Goal: Task Accomplishment & Management: Manage account settings

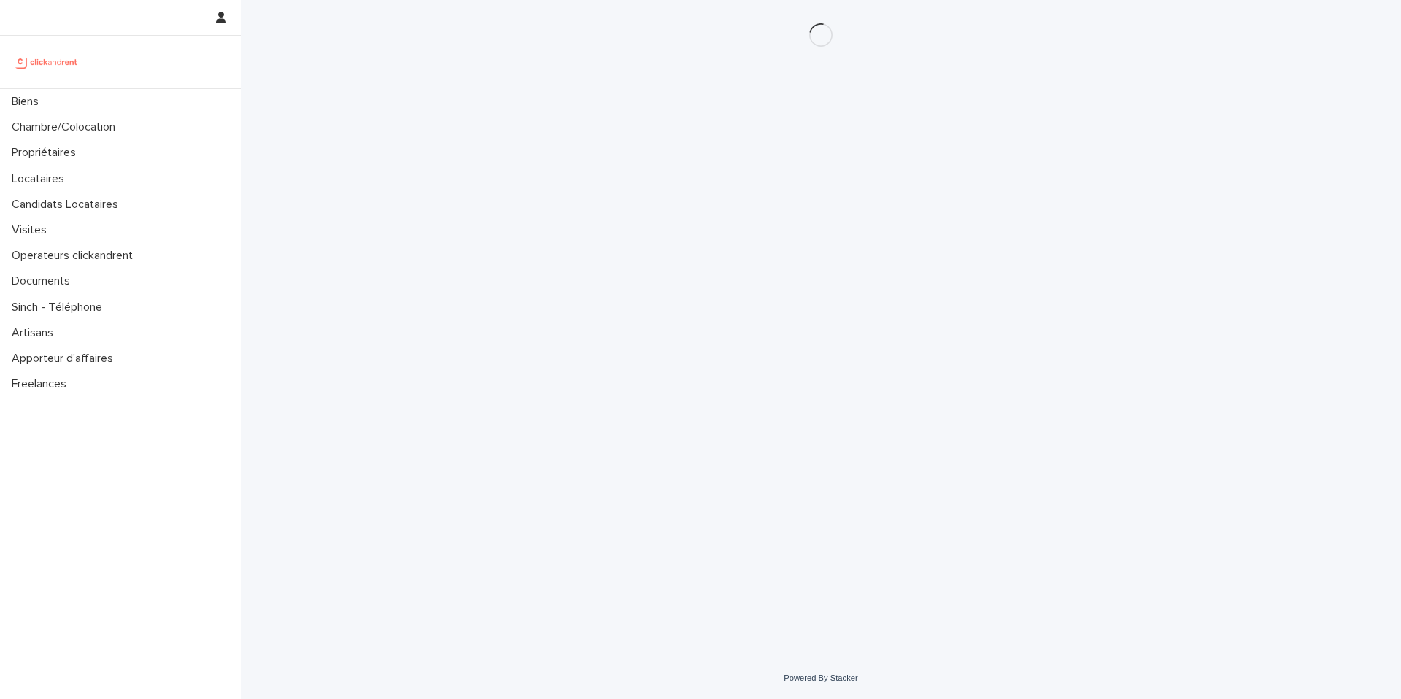
click at [109, 107] on div "Biens" at bounding box center [120, 102] width 241 height 26
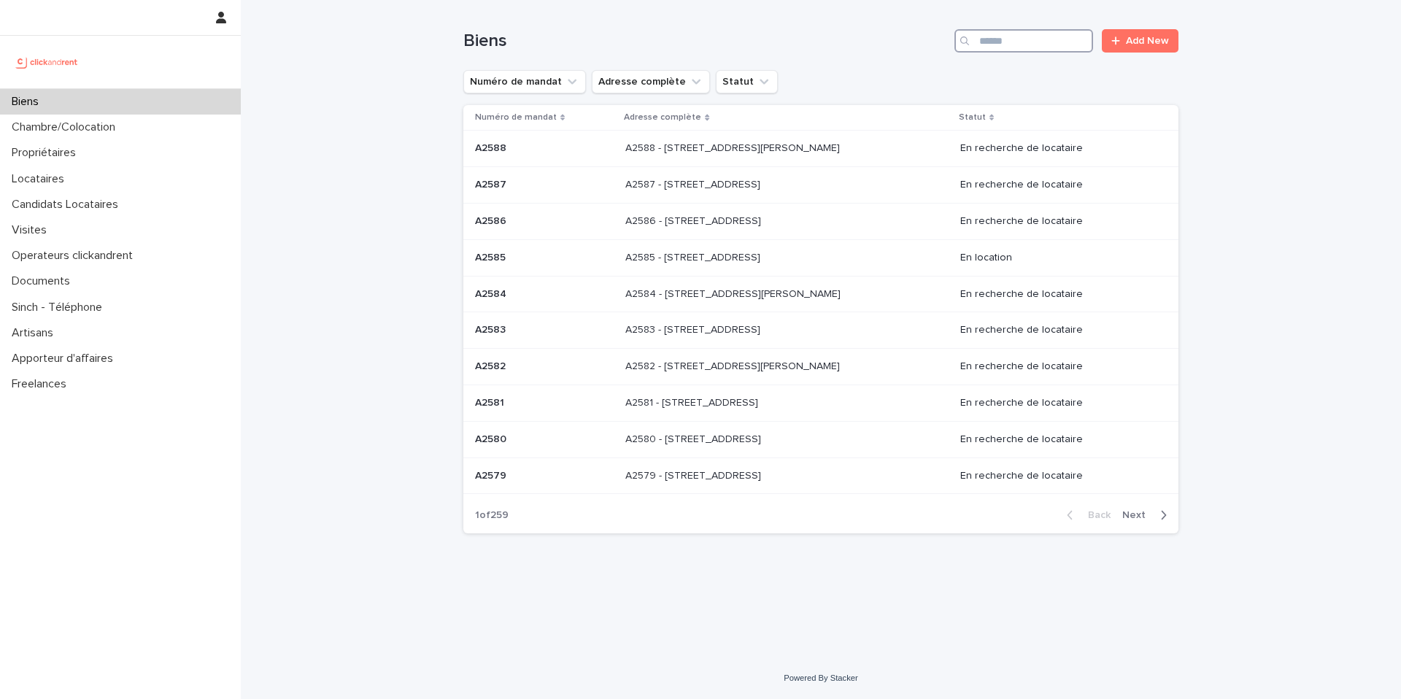
click at [1050, 39] on input "Search" at bounding box center [1023, 40] width 139 height 23
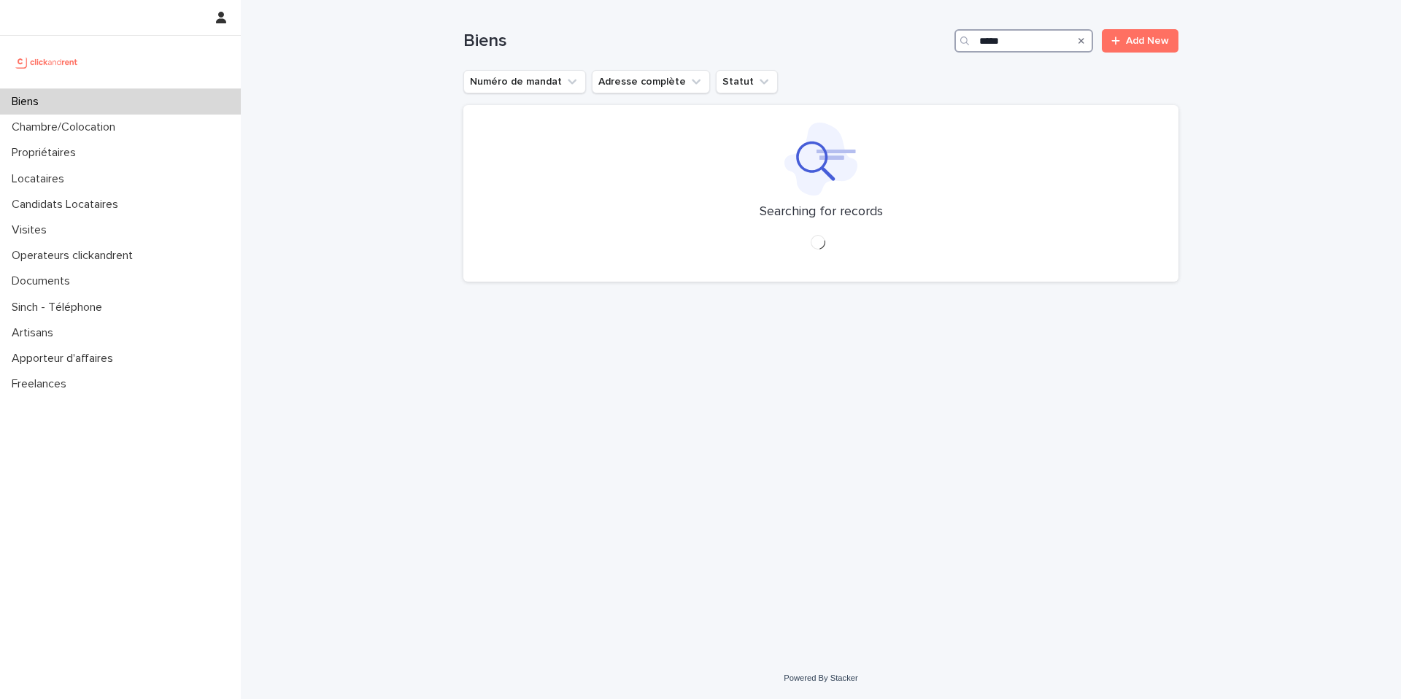
type input "*****"
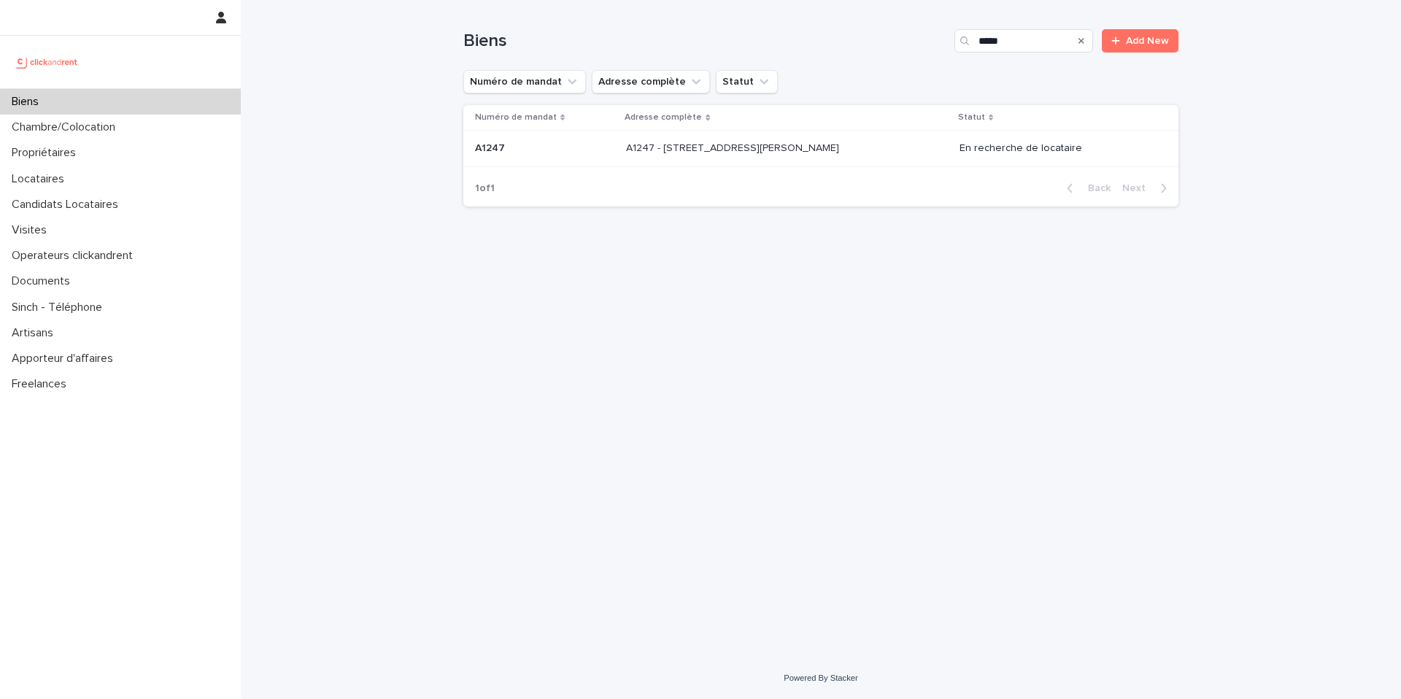
click at [879, 150] on div "A1247 - [STREET_ADDRESS][PERSON_NAME] 92110 A1247 - [STREET_ADDRESS][PERSON_NAM…" at bounding box center [786, 148] width 321 height 24
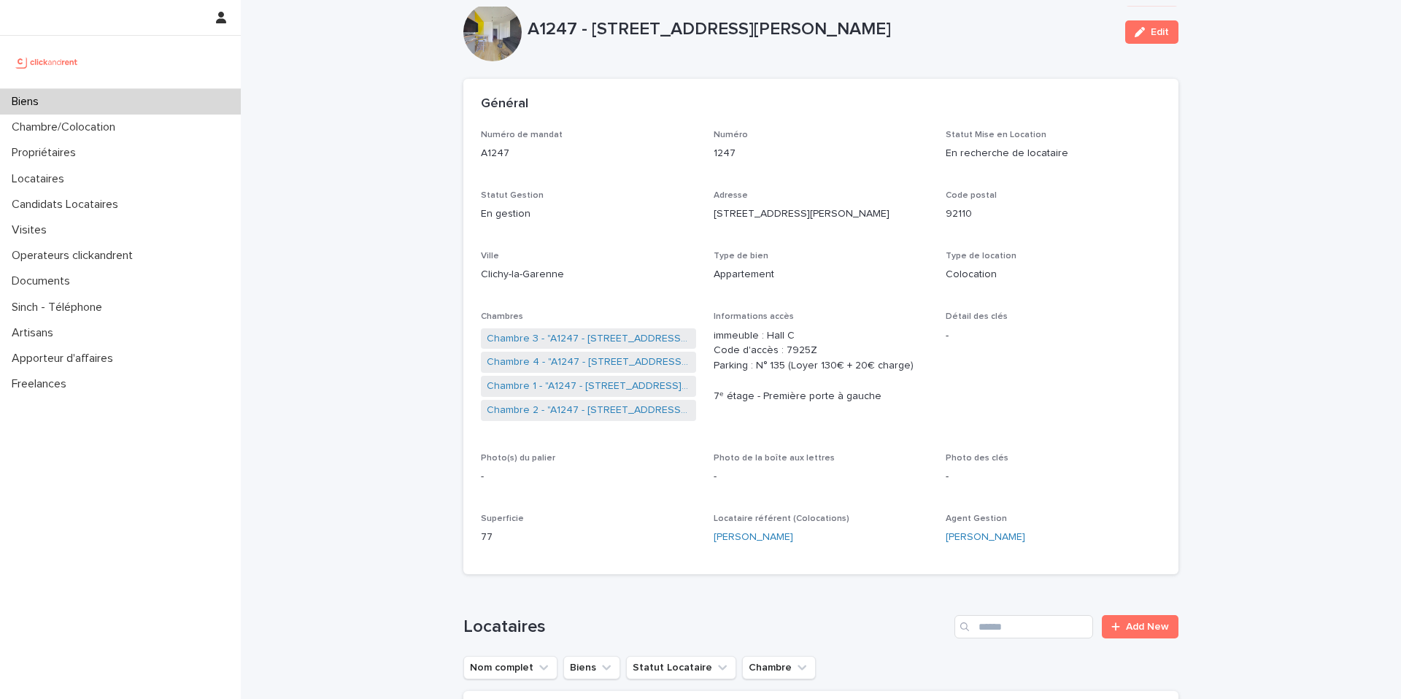
scroll to position [20, 0]
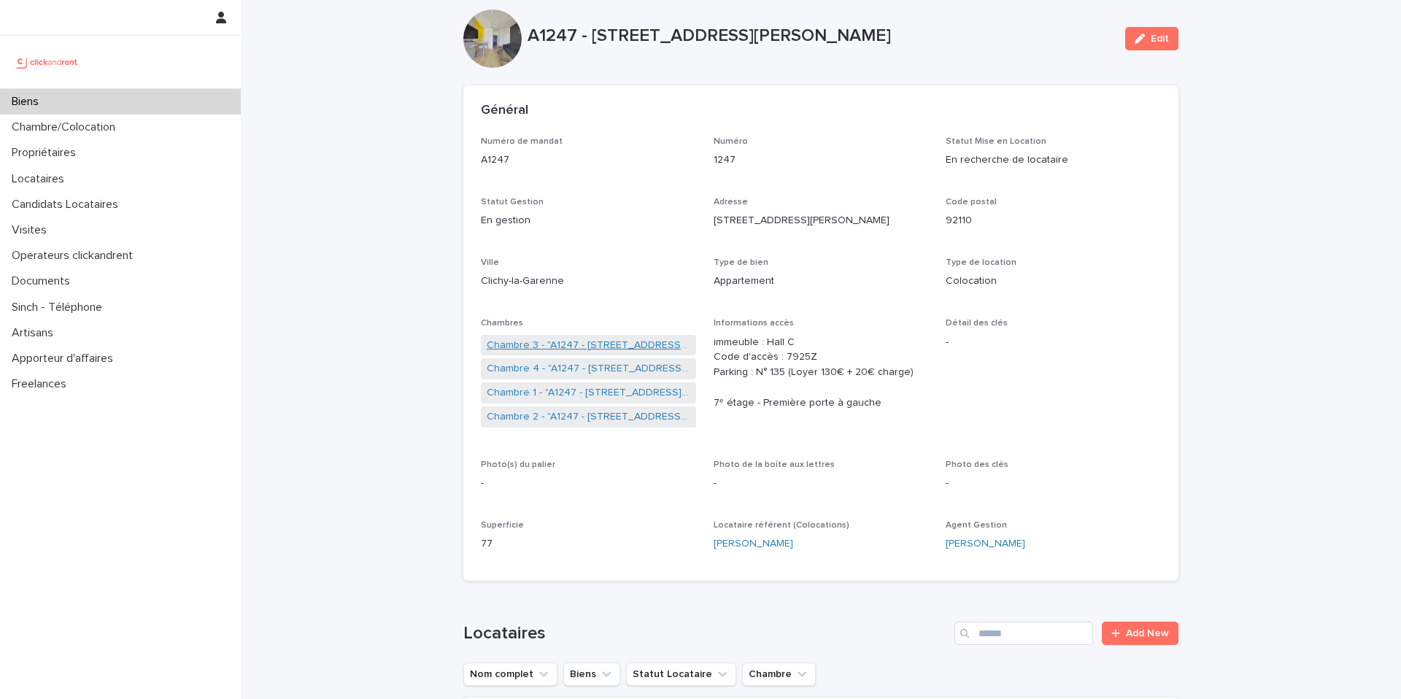
click at [666, 347] on link "Chambre 3 - "A1247 - [STREET_ADDRESS][PERSON_NAME]"" at bounding box center [589, 345] width 204 height 15
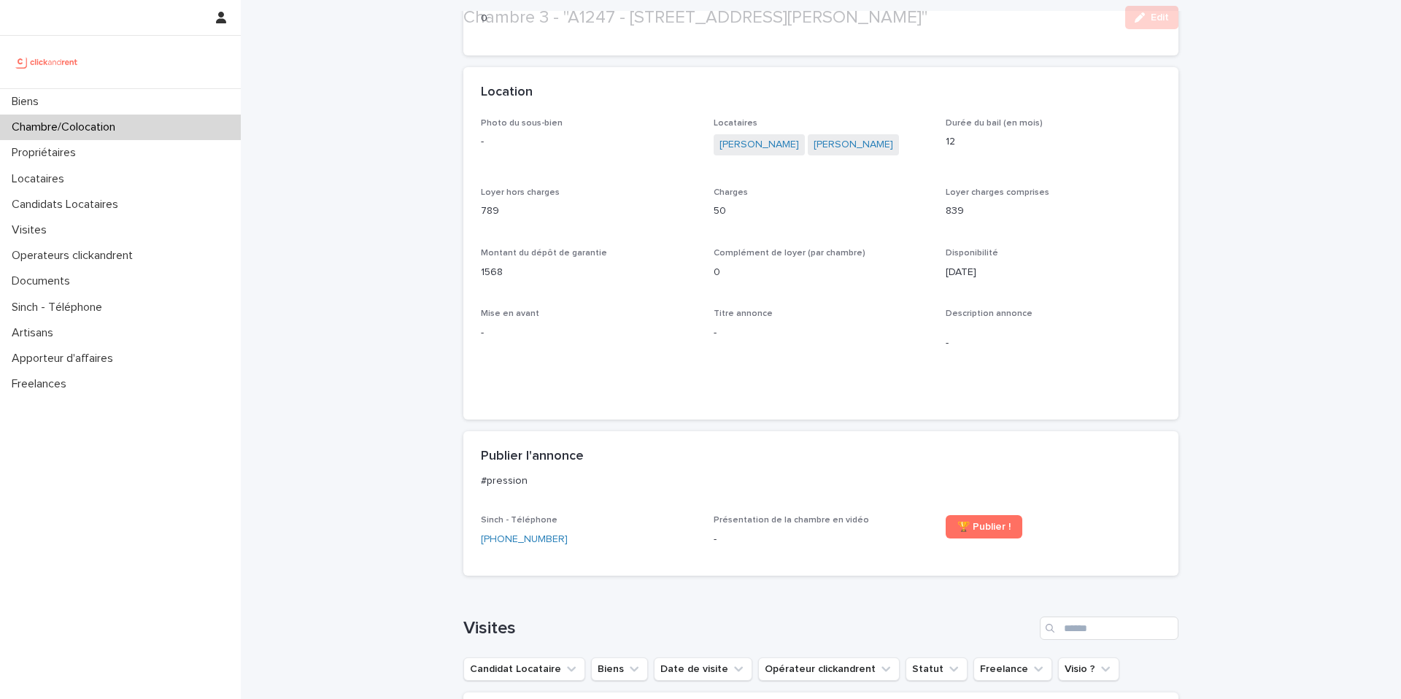
scroll to position [585, 0]
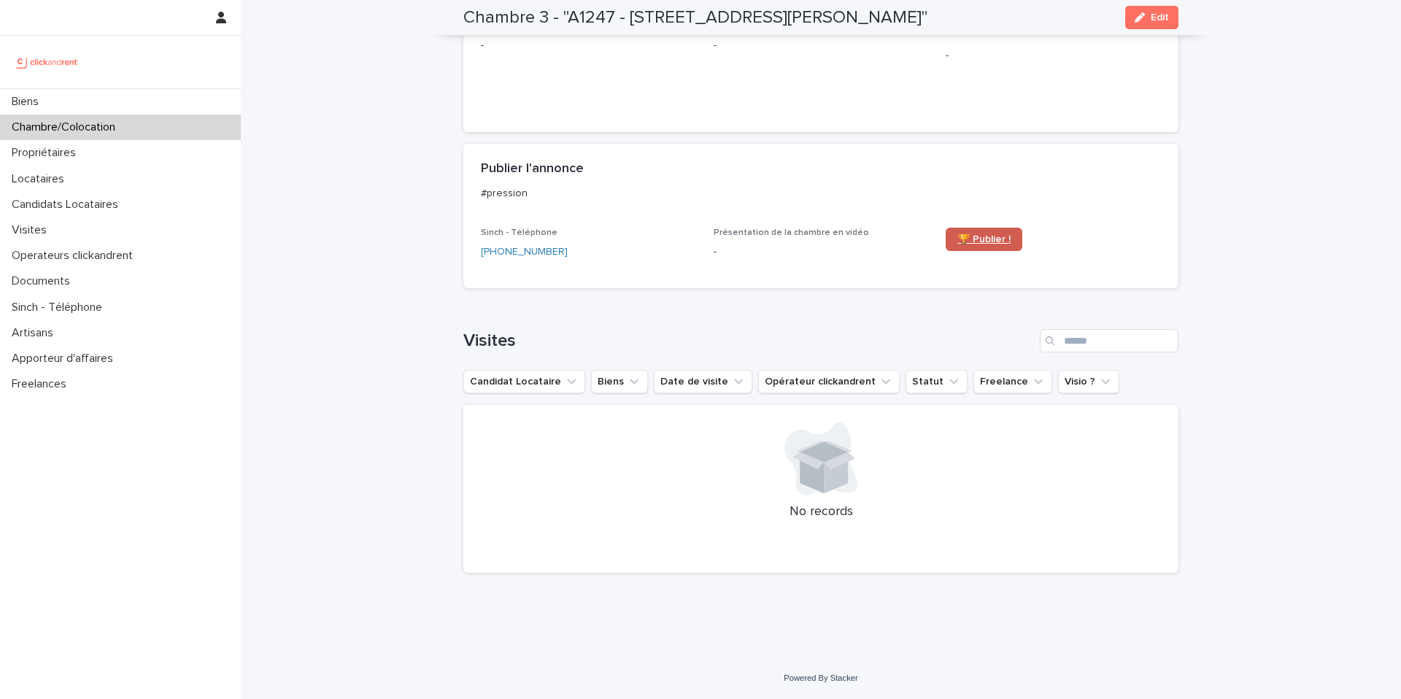
click at [998, 232] on link "🏆 Publier !" at bounding box center [983, 239] width 77 height 23
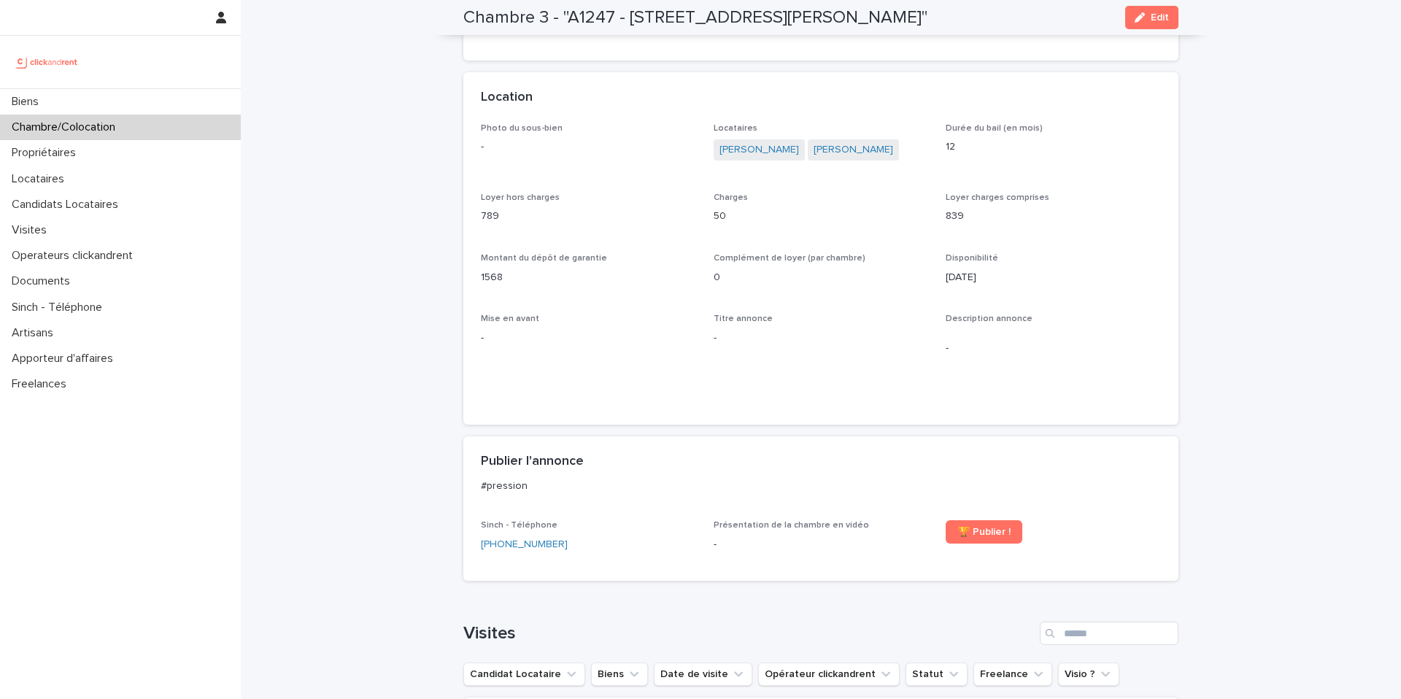
scroll to position [278, 0]
click at [1152, 22] on span "Edit" at bounding box center [1159, 17] width 18 height 10
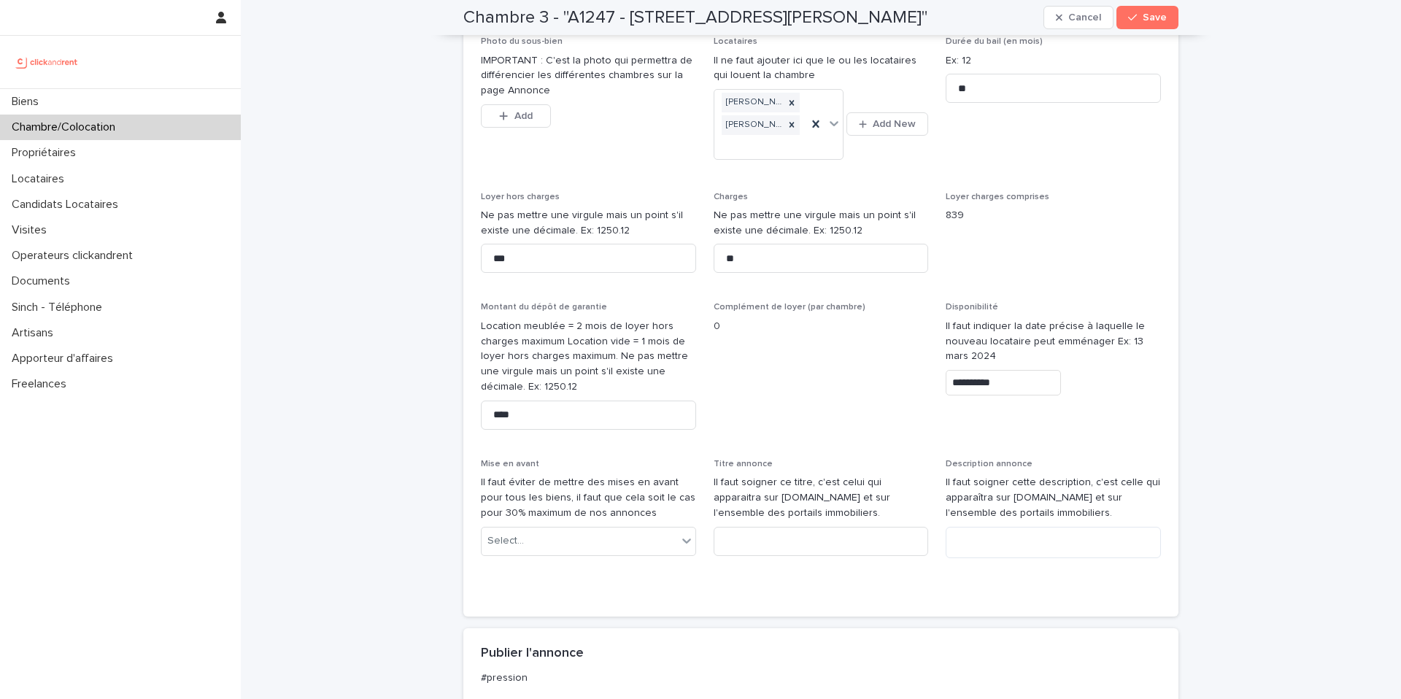
click at [1017, 395] on input "**********" at bounding box center [1002, 383] width 115 height 26
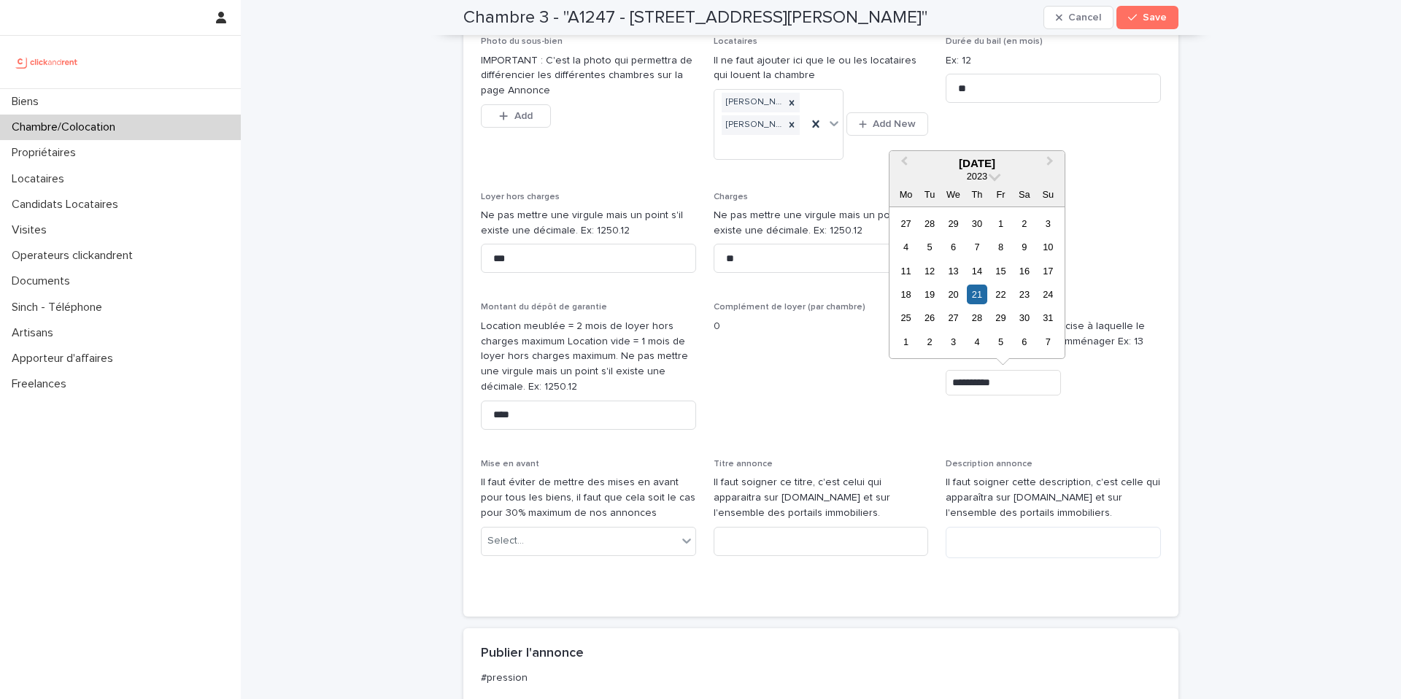
scroll to position [528, 0]
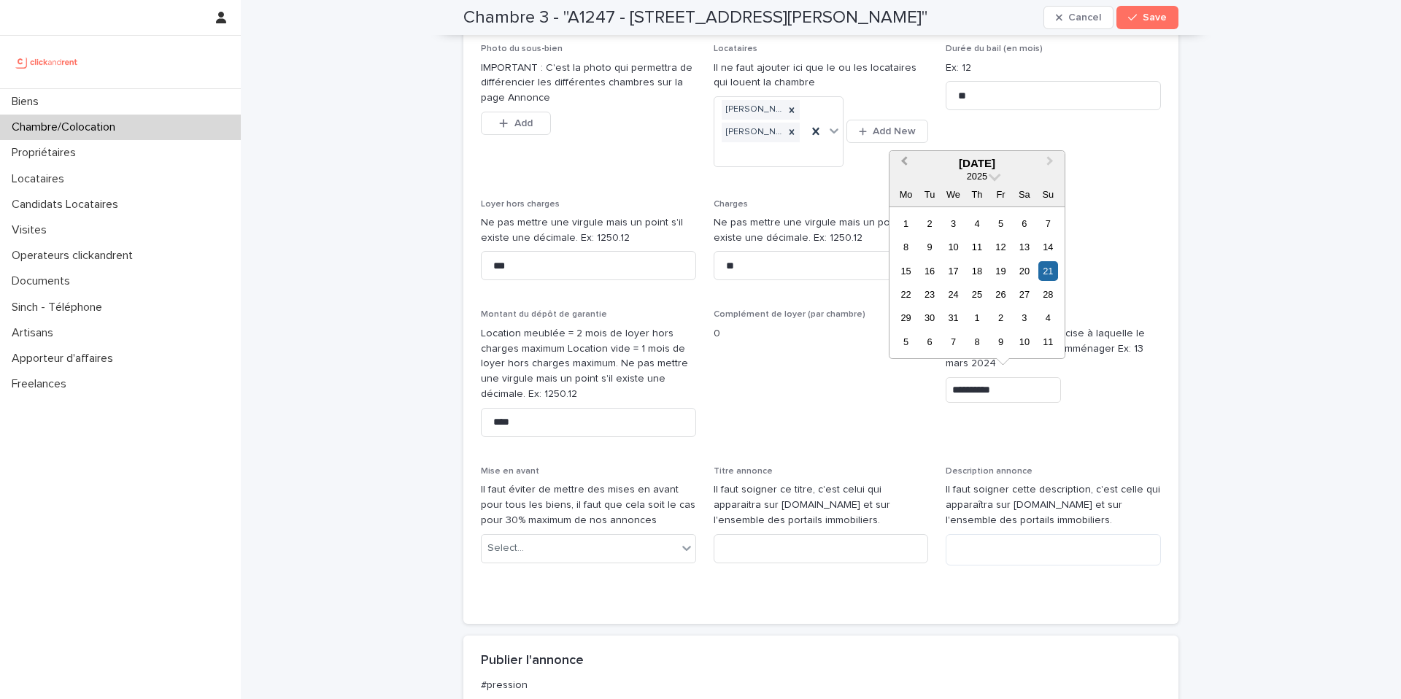
click at [904, 162] on span "Previous Month" at bounding box center [904, 163] width 0 height 20
click at [932, 317] on div "28" at bounding box center [929, 318] width 20 height 20
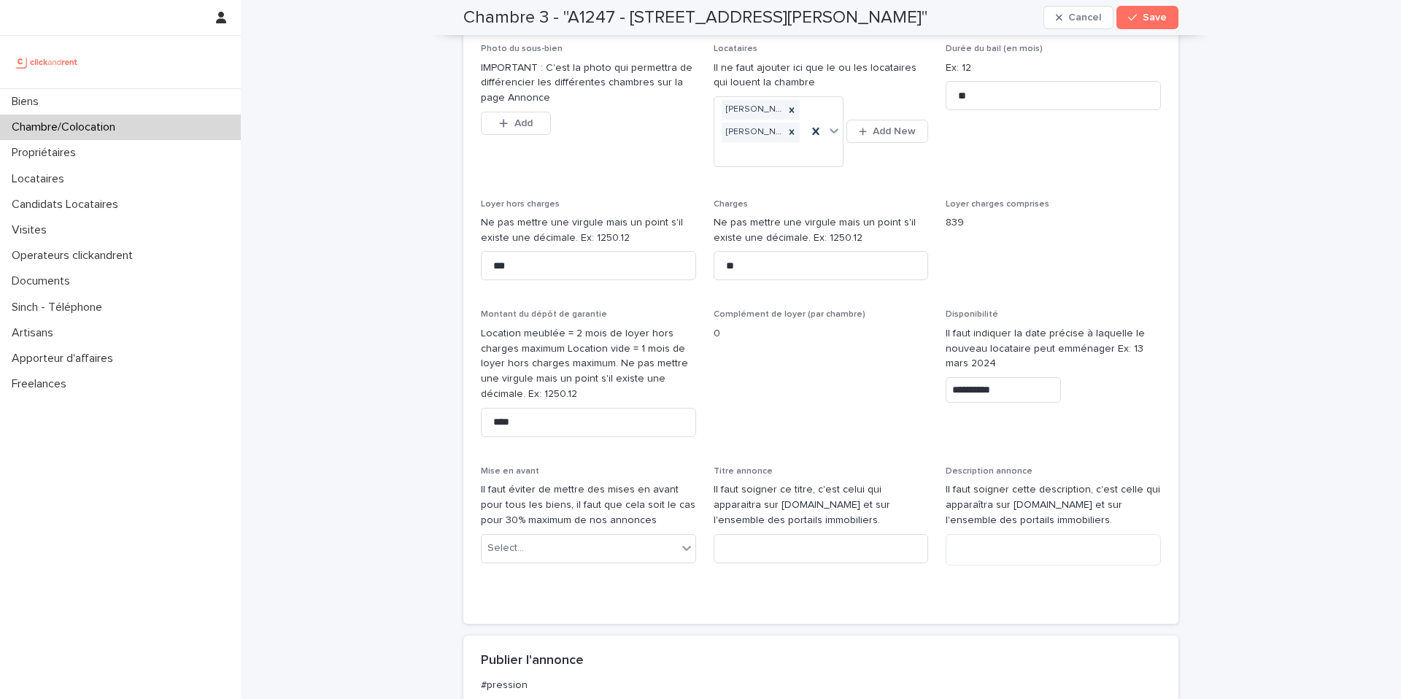
type input "**********"
click at [1164, 15] on span "Save" at bounding box center [1154, 17] width 24 height 10
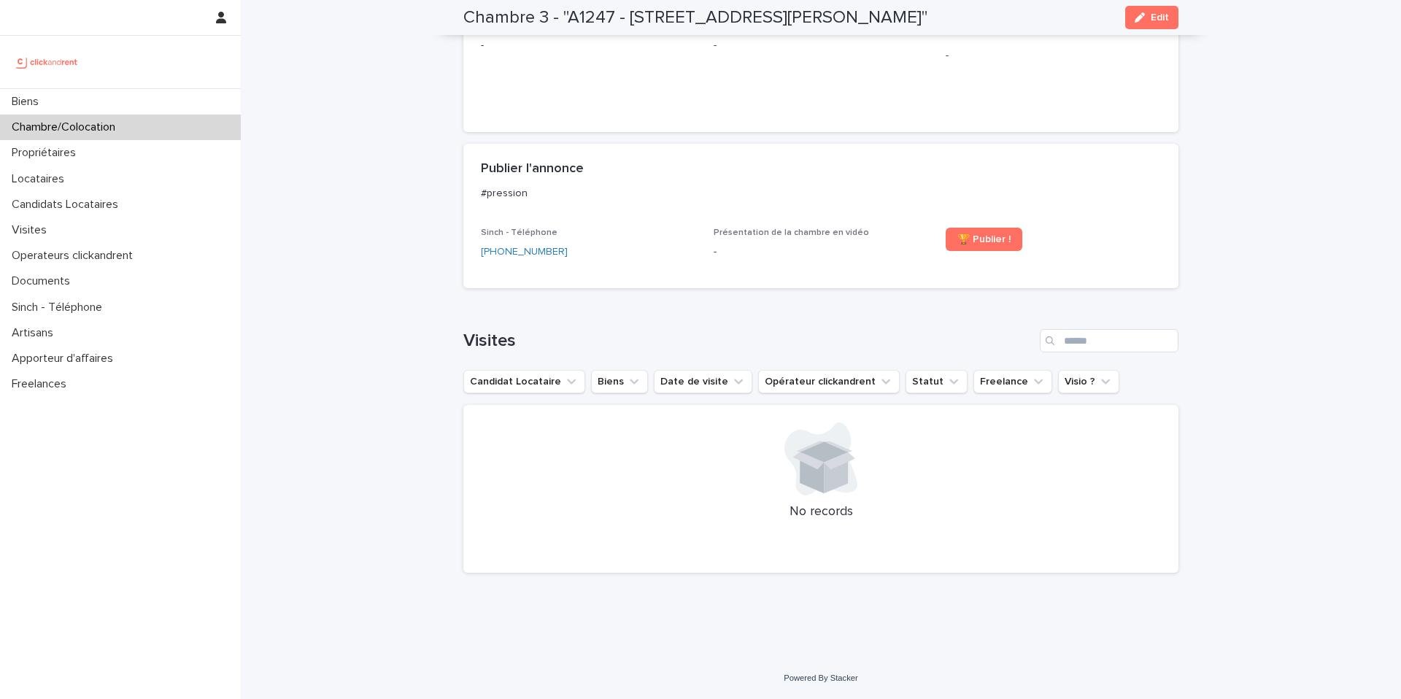
scroll to position [0, 0]
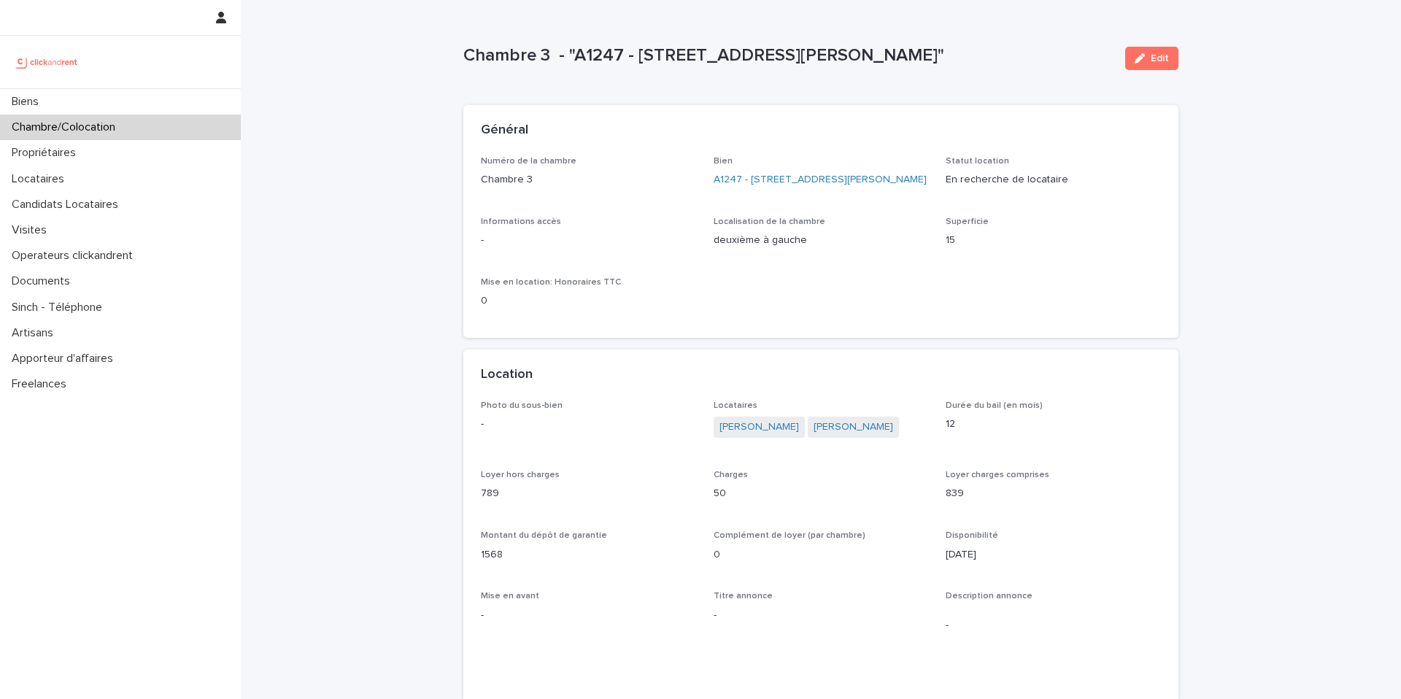
click at [1023, 53] on p "Chambre 3 - "A1247 - [STREET_ADDRESS][PERSON_NAME]"" at bounding box center [788, 55] width 650 height 21
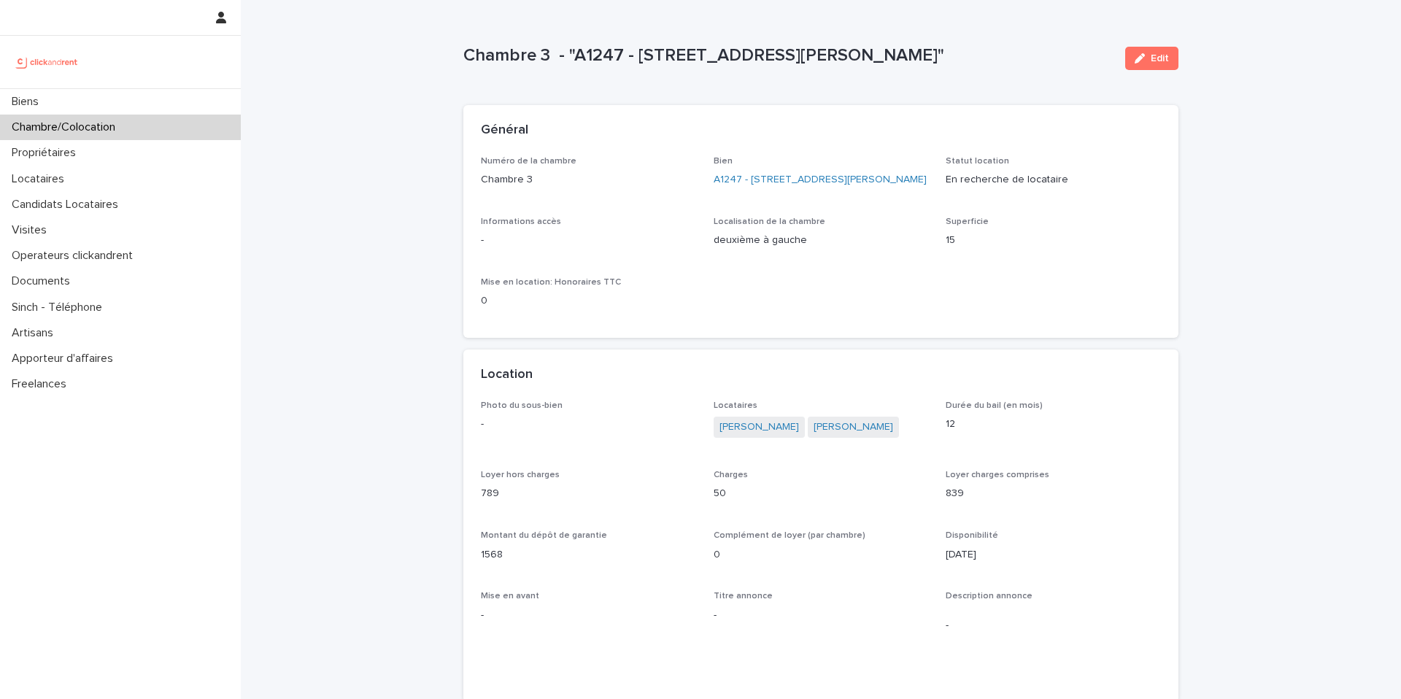
click at [1023, 53] on p "Chambre 3 - "A1247 - [STREET_ADDRESS][PERSON_NAME]"" at bounding box center [788, 55] width 650 height 21
click at [117, 95] on div "Biens" at bounding box center [120, 102] width 241 height 26
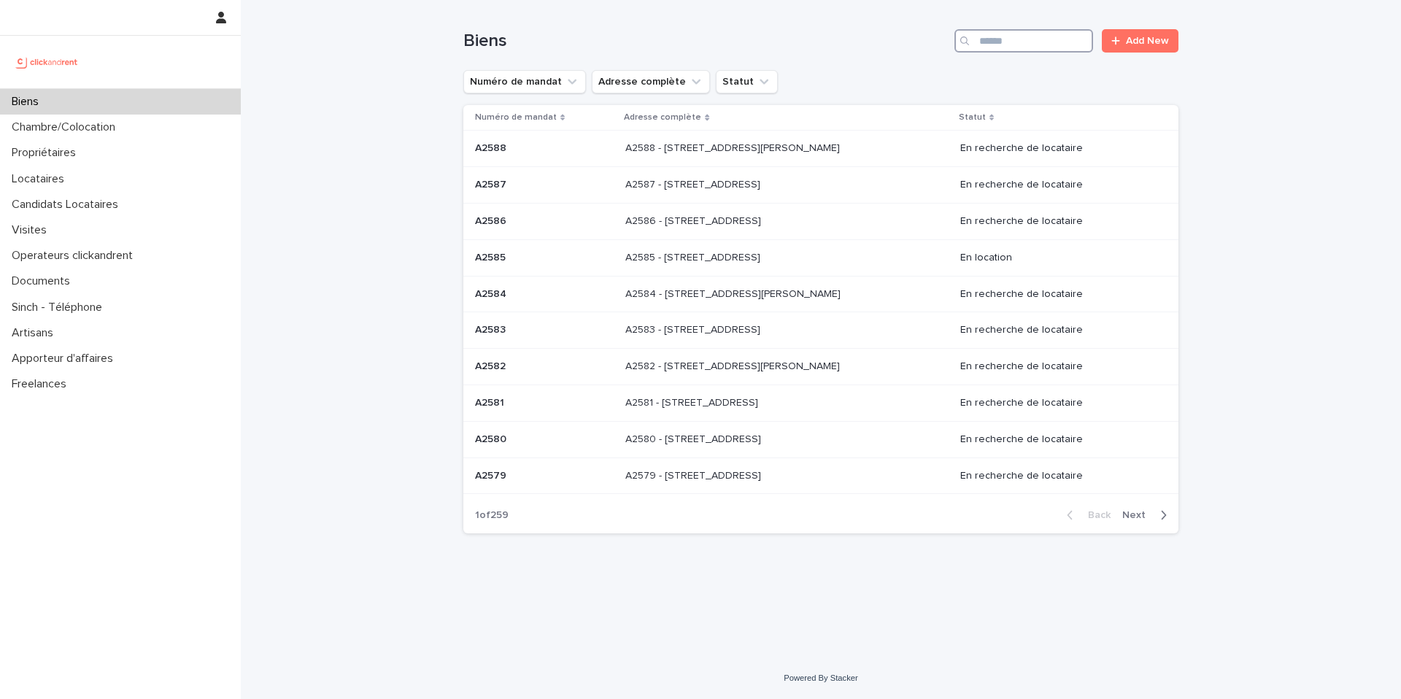
click at [1009, 41] on input "Search" at bounding box center [1023, 40] width 139 height 23
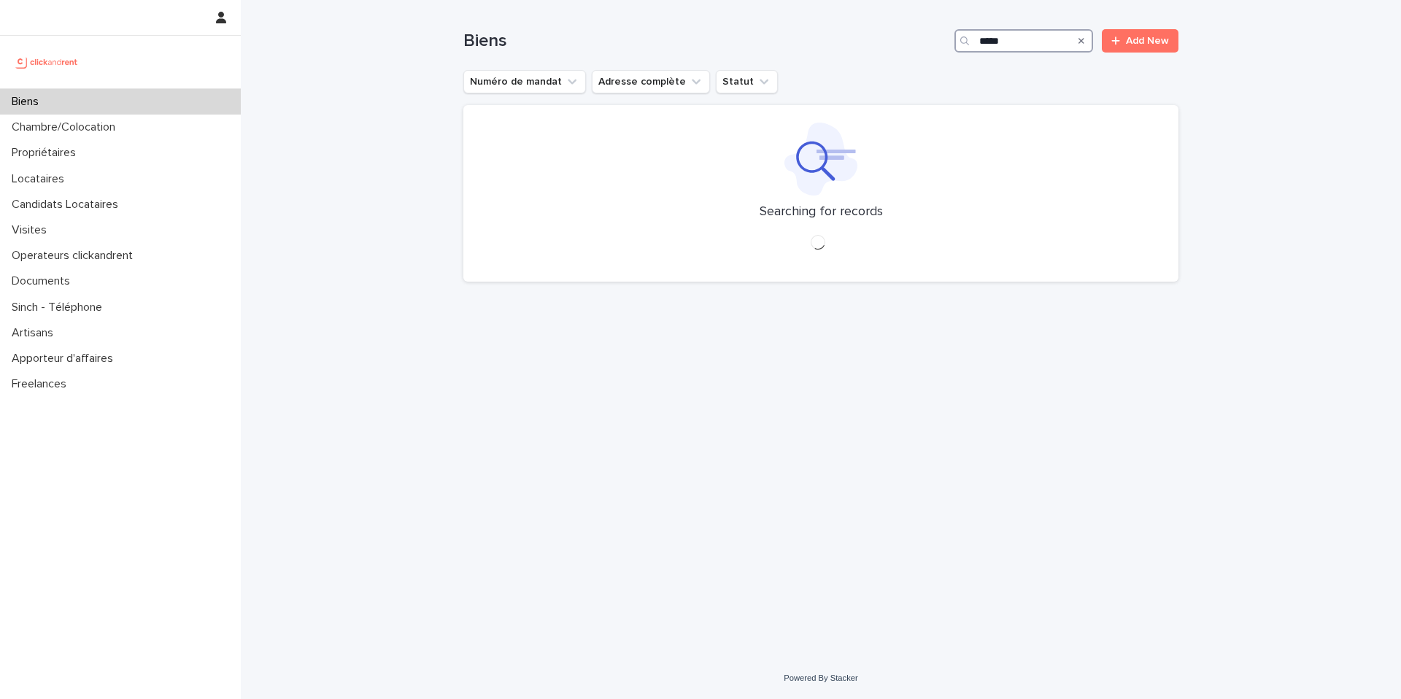
type input "*****"
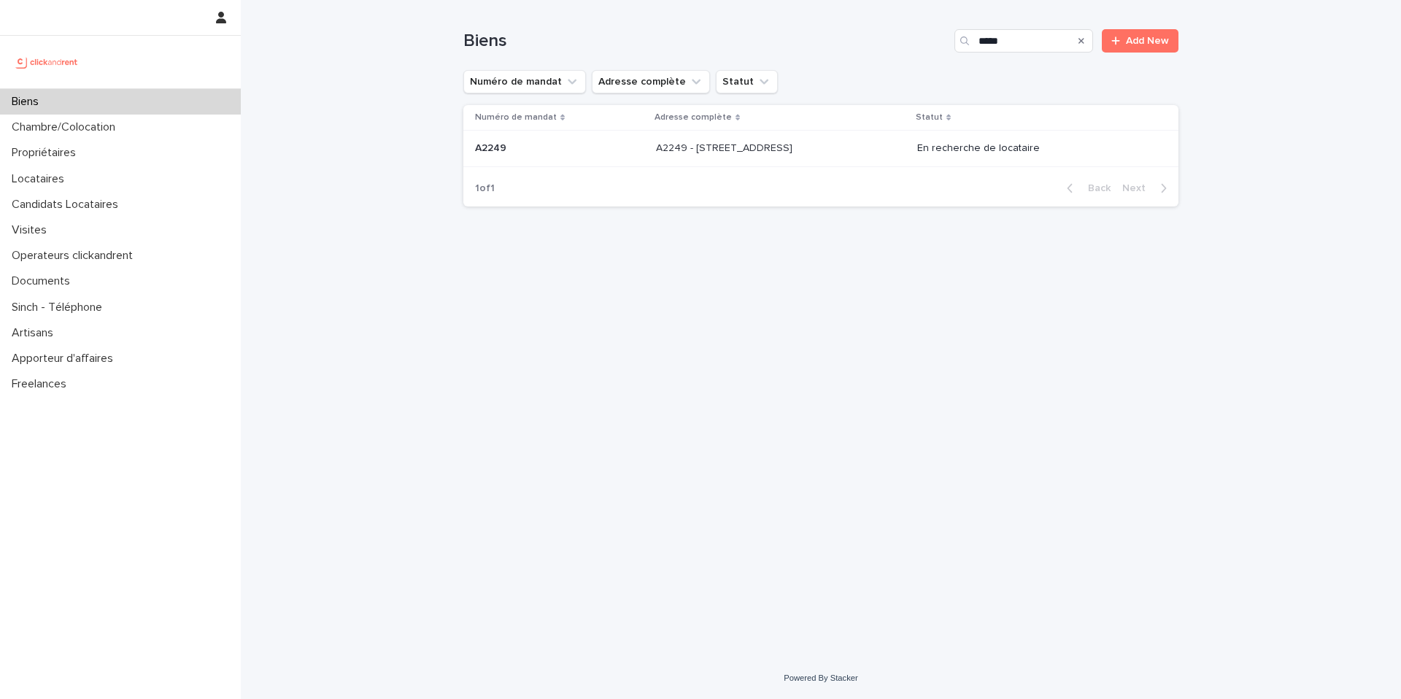
click at [795, 148] on p "A2249 - [STREET_ADDRESS]" at bounding box center [725, 146] width 139 height 15
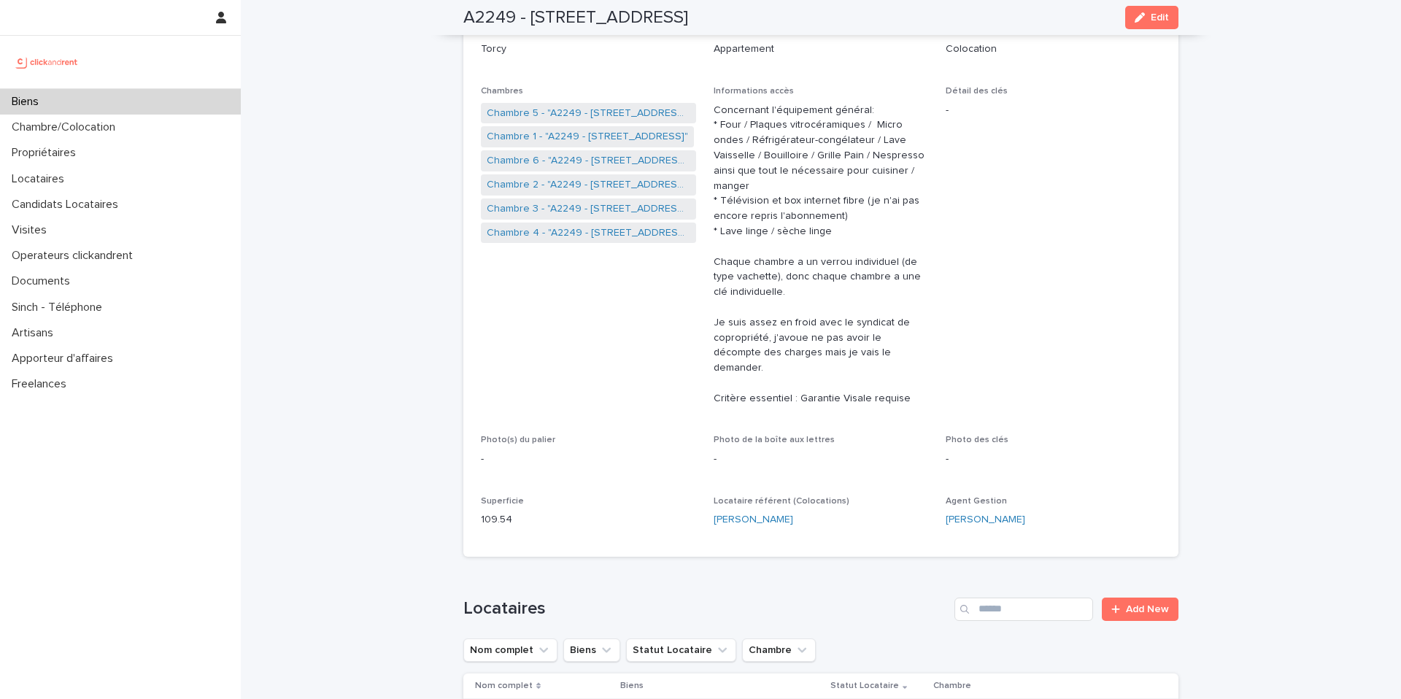
scroll to position [244, 0]
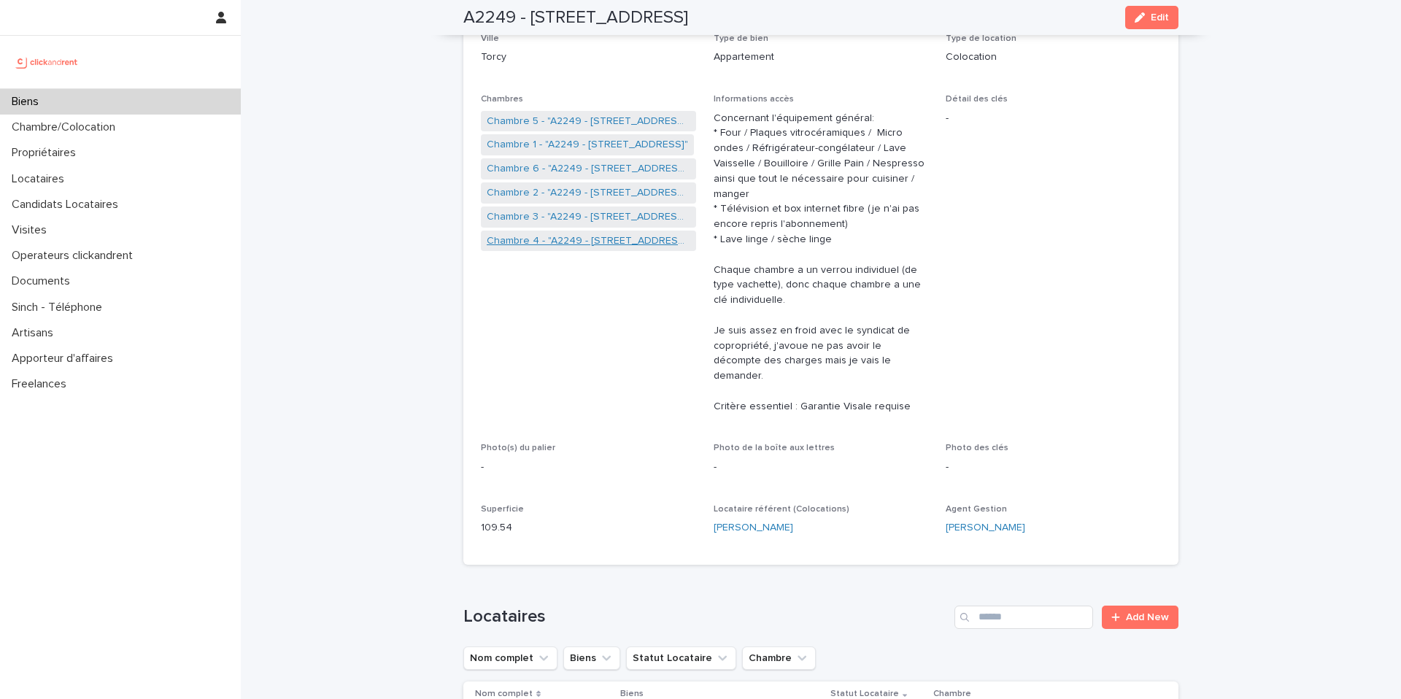
click at [598, 241] on link "Chambre 4 - "A2249 - [STREET_ADDRESS]"" at bounding box center [589, 240] width 204 height 15
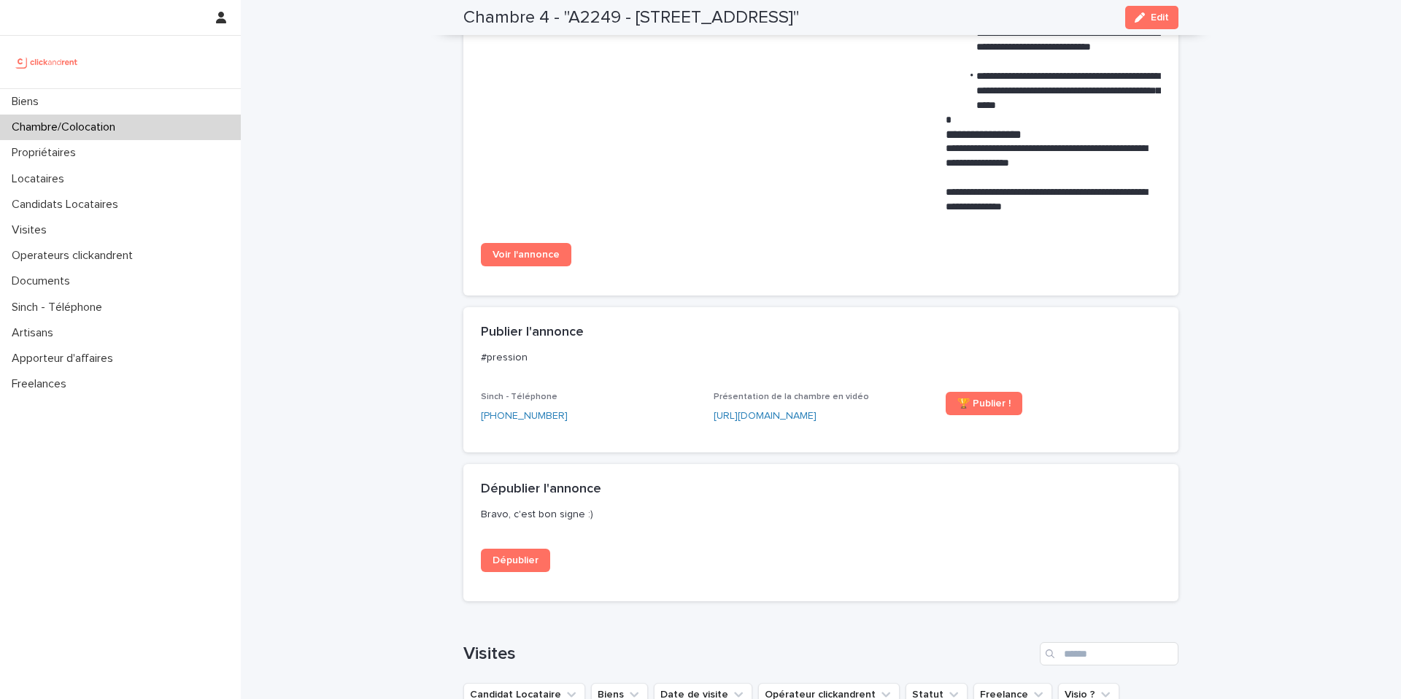
scroll to position [1272, 0]
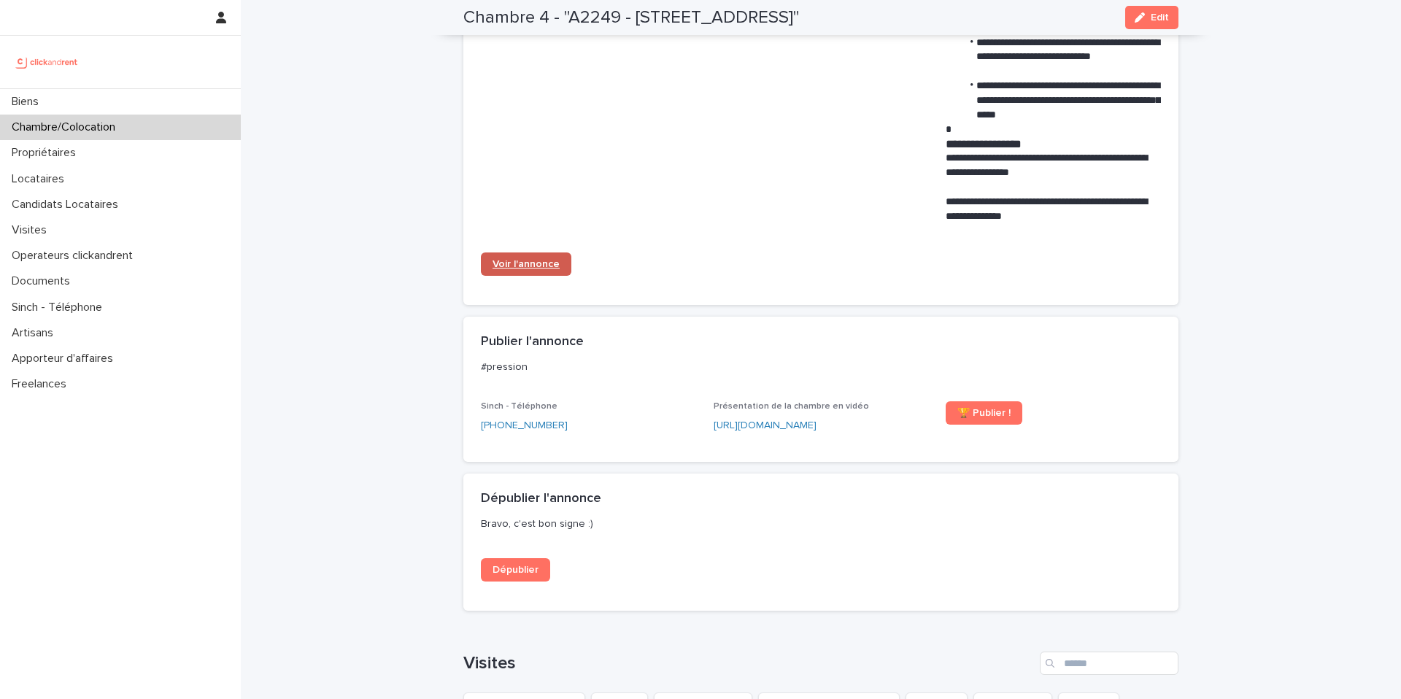
click at [530, 274] on link "Voir l'annonce" at bounding box center [526, 263] width 90 height 23
